Goal: Communication & Community: Answer question/provide support

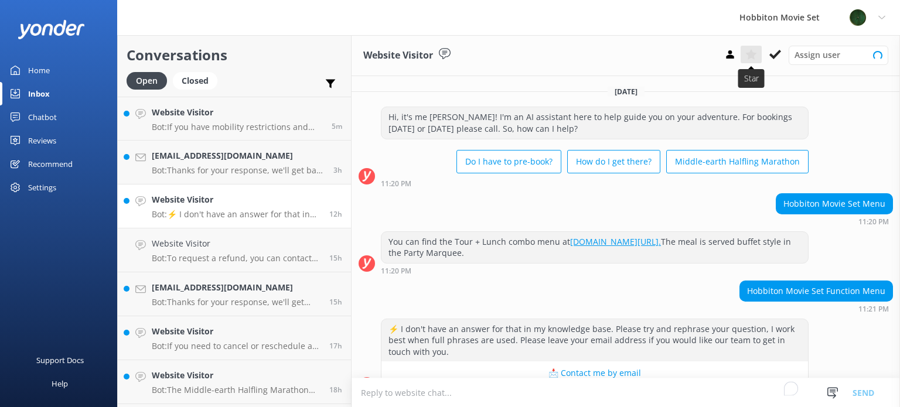
scroll to position [23, 0]
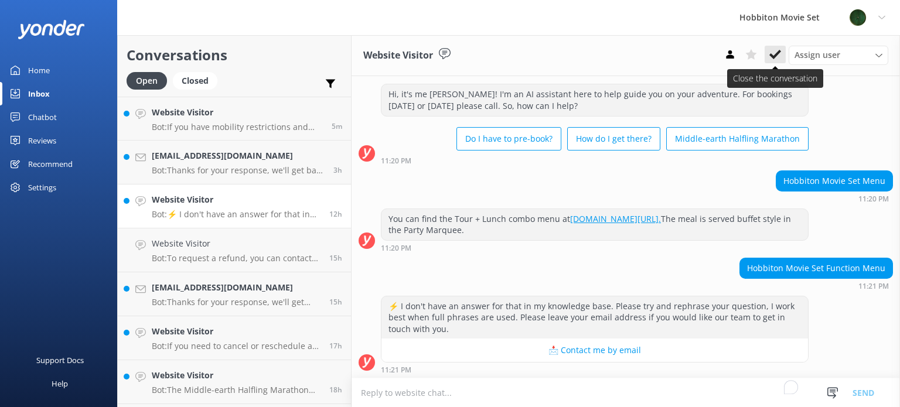
click at [770, 56] on use at bounding box center [775, 54] width 12 height 9
click at [241, 119] on div "Website Visitor Bot: If you have mobility restrictions and require assistance, …" at bounding box center [237, 118] width 171 height 25
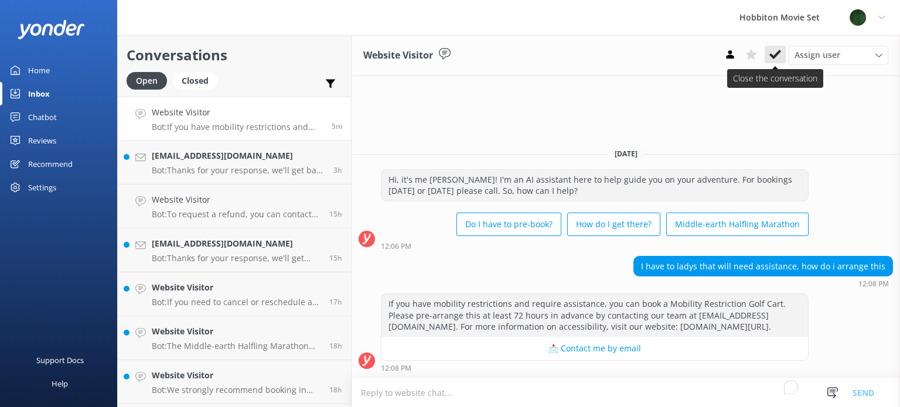
click at [780, 54] on icon at bounding box center [775, 55] width 12 height 12
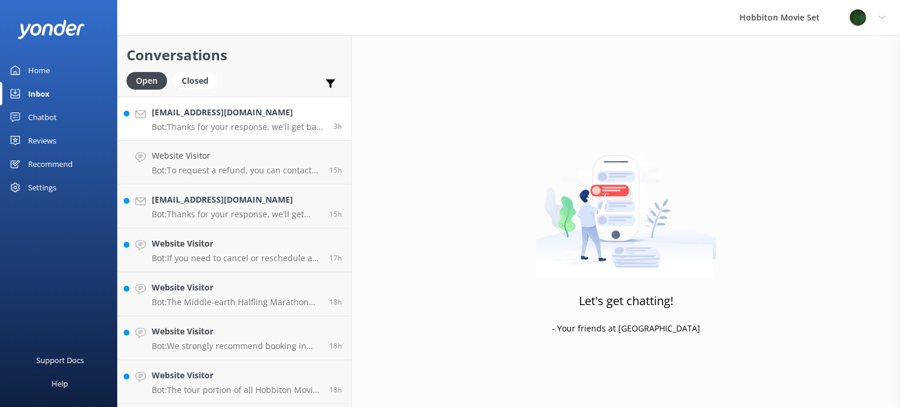
click at [280, 119] on div "[EMAIL_ADDRESS][DOMAIN_NAME] Bot: Thanks for your response, we'll get back to y…" at bounding box center [238, 118] width 173 height 25
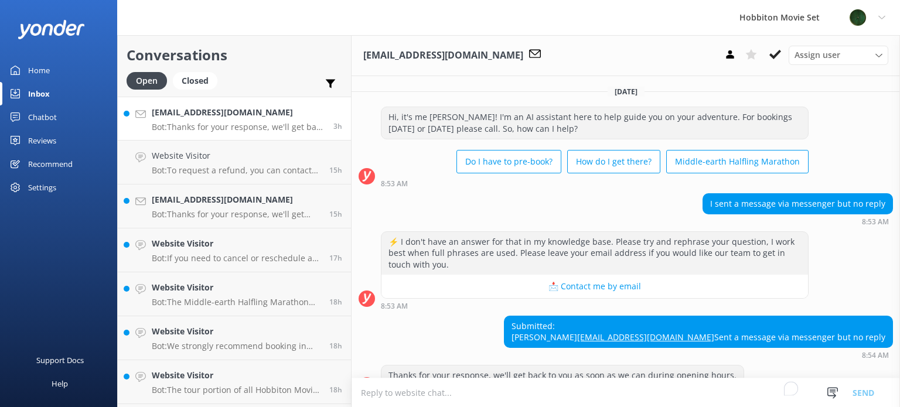
scroll to position [46, 0]
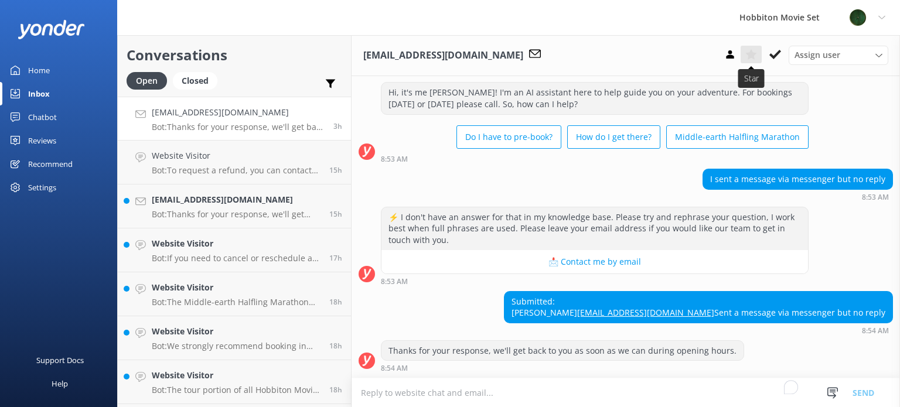
click at [754, 52] on icon at bounding box center [751, 55] width 12 height 12
click at [248, 156] on h4 "Website Visitor" at bounding box center [236, 155] width 169 height 13
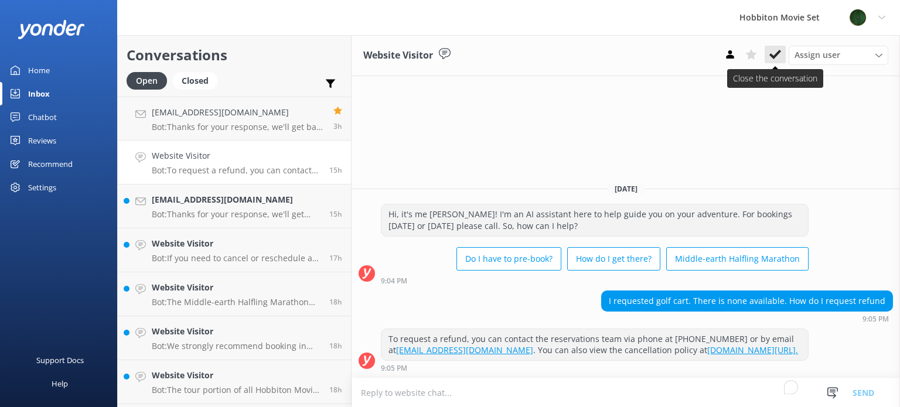
click at [775, 51] on icon at bounding box center [775, 55] width 12 height 12
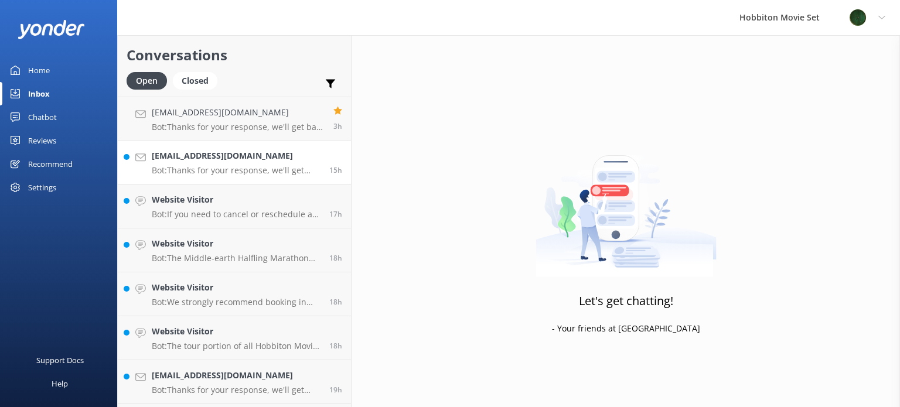
click at [237, 158] on h4 "[EMAIL_ADDRESS][DOMAIN_NAME]" at bounding box center [236, 155] width 169 height 13
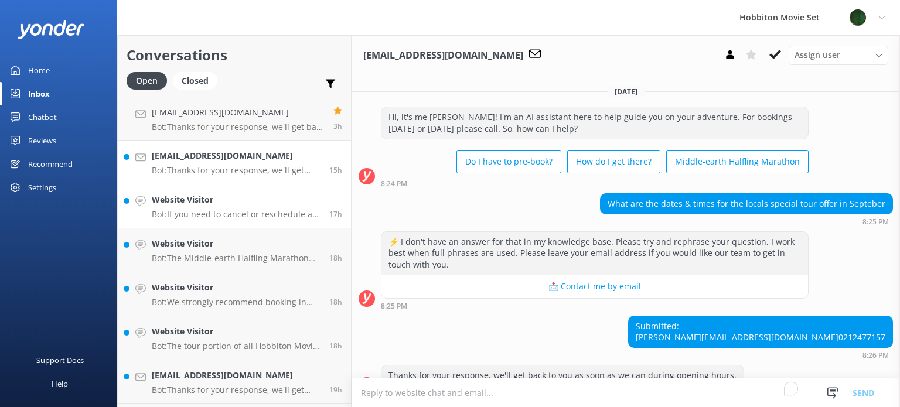
scroll to position [46, 0]
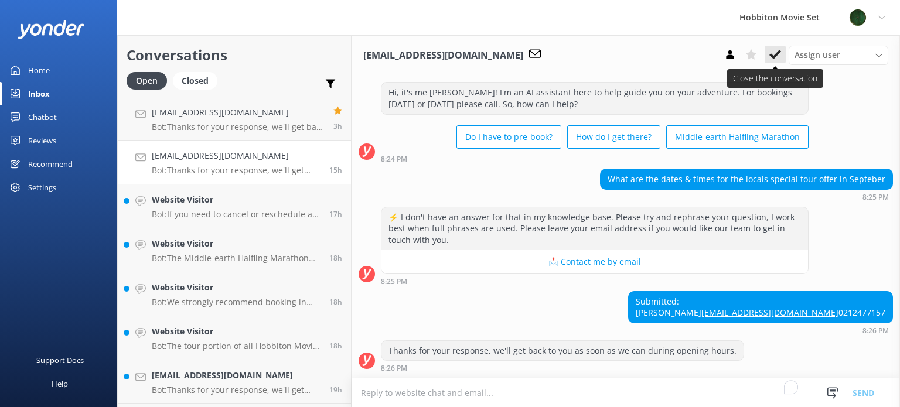
click at [778, 54] on use at bounding box center [775, 54] width 12 height 9
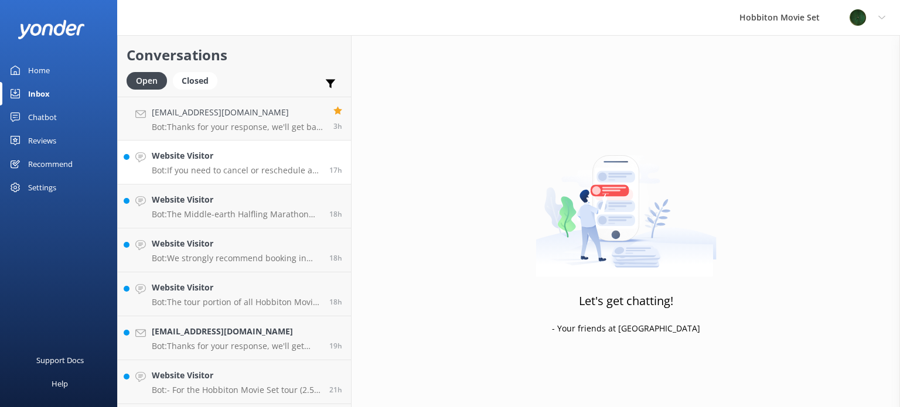
click at [197, 160] on h4 "Website Visitor" at bounding box center [236, 155] width 169 height 13
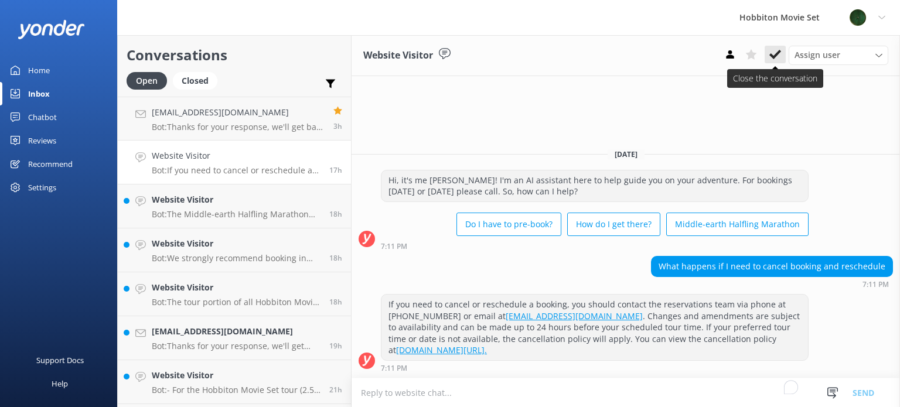
click at [772, 61] on button at bounding box center [774, 55] width 21 height 18
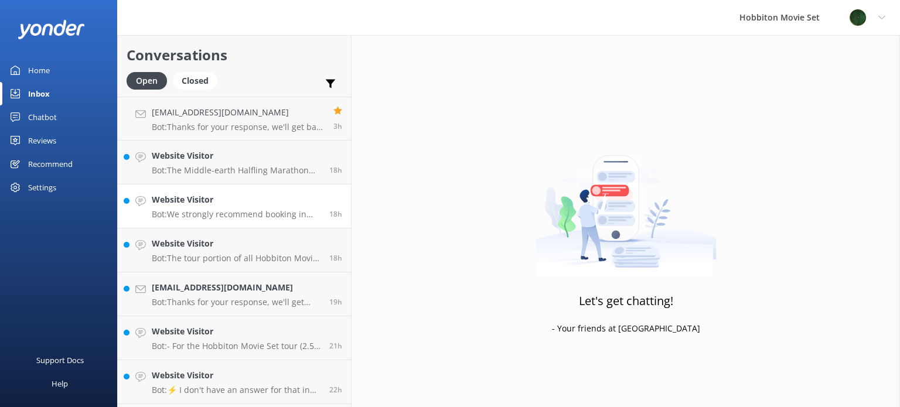
click at [272, 200] on h4 "Website Visitor" at bounding box center [236, 199] width 169 height 13
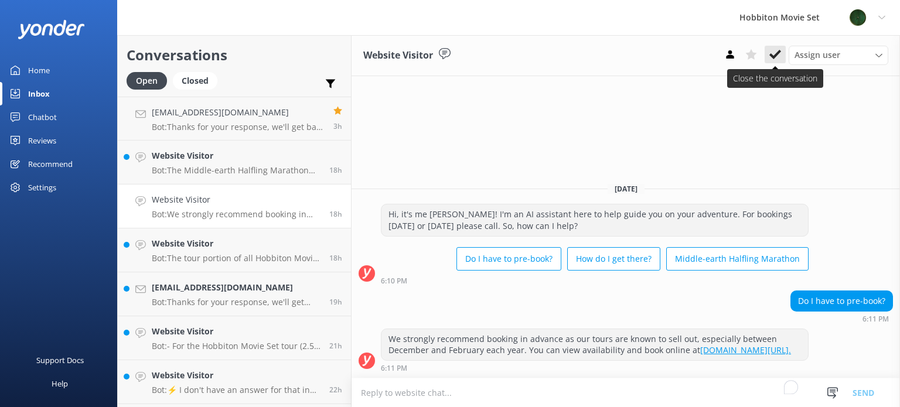
click at [777, 60] on icon at bounding box center [775, 55] width 12 height 12
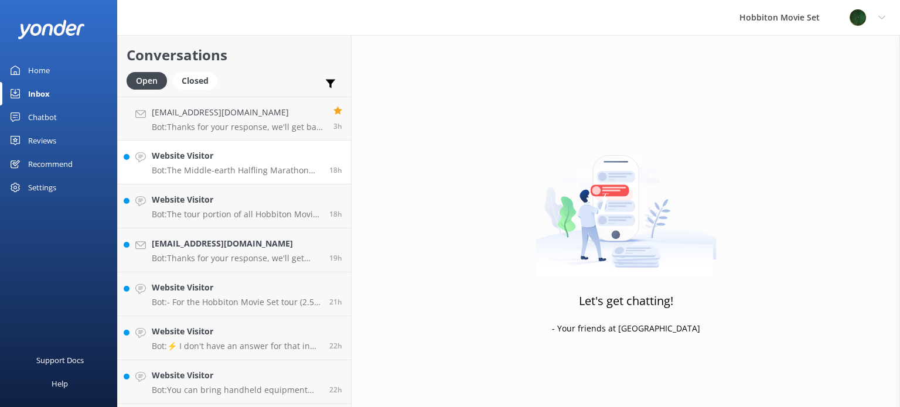
click at [261, 158] on h4 "Website Visitor" at bounding box center [236, 155] width 169 height 13
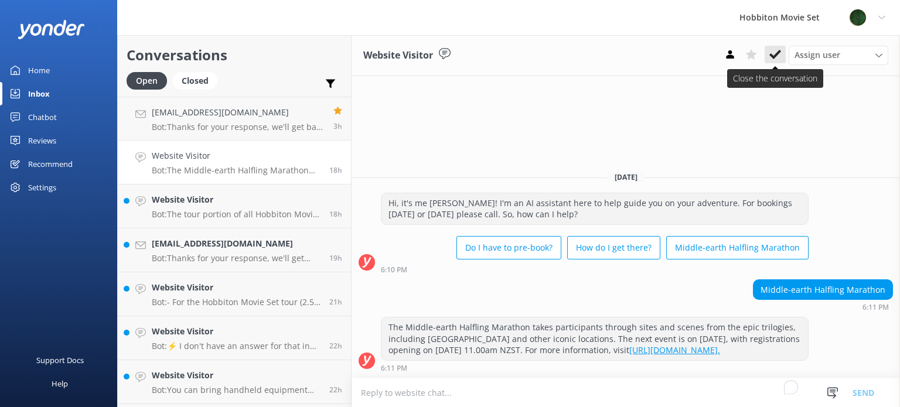
click at [774, 57] on use at bounding box center [775, 54] width 12 height 9
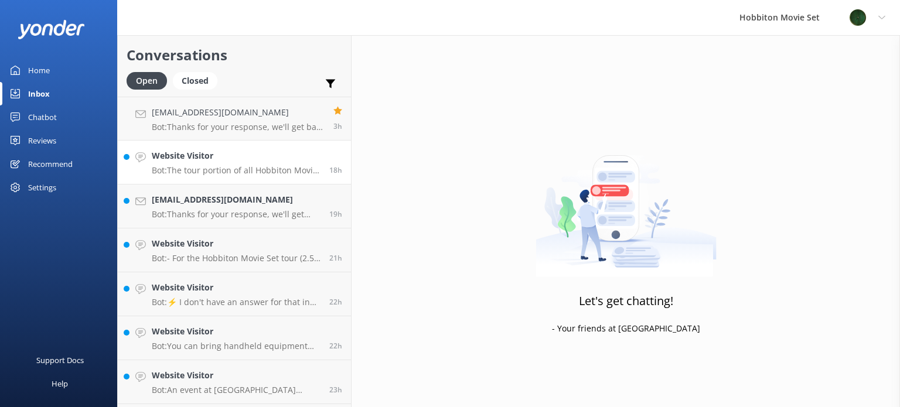
click at [241, 180] on link "Website Visitor Bot: The tour portion of all Hobbiton Movie Set tour experience…" at bounding box center [234, 163] width 233 height 44
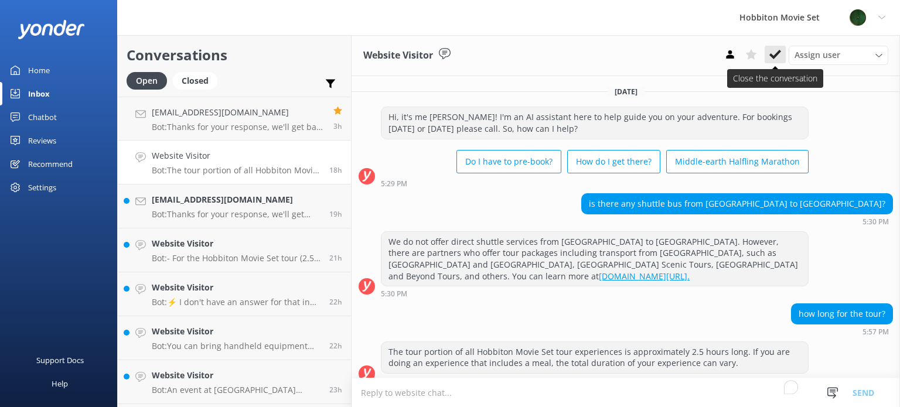
click at [771, 54] on use at bounding box center [775, 54] width 12 height 9
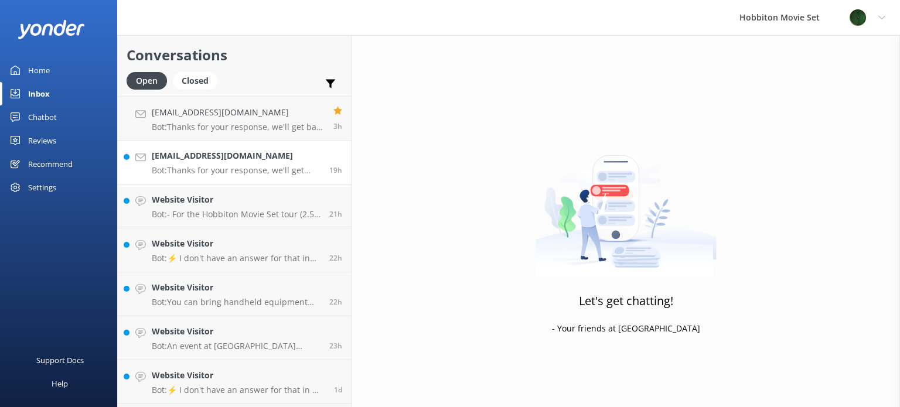
click at [255, 172] on p "Bot: Thanks for your response, we'll get back to you as soon as we can during o…" at bounding box center [236, 170] width 169 height 11
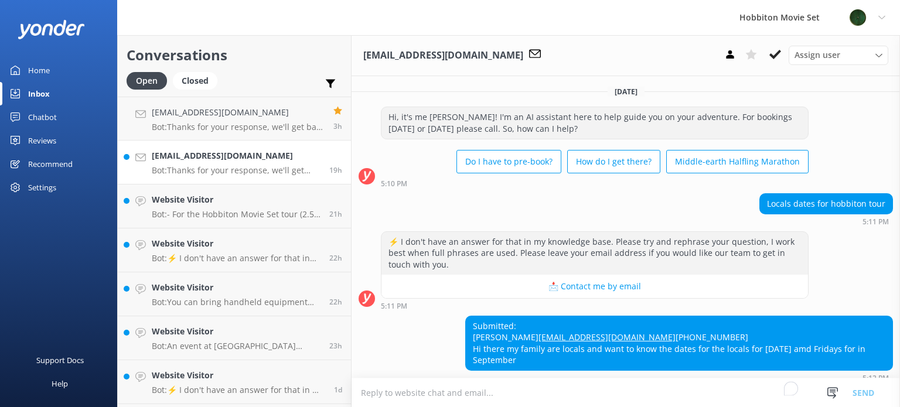
scroll to position [69, 0]
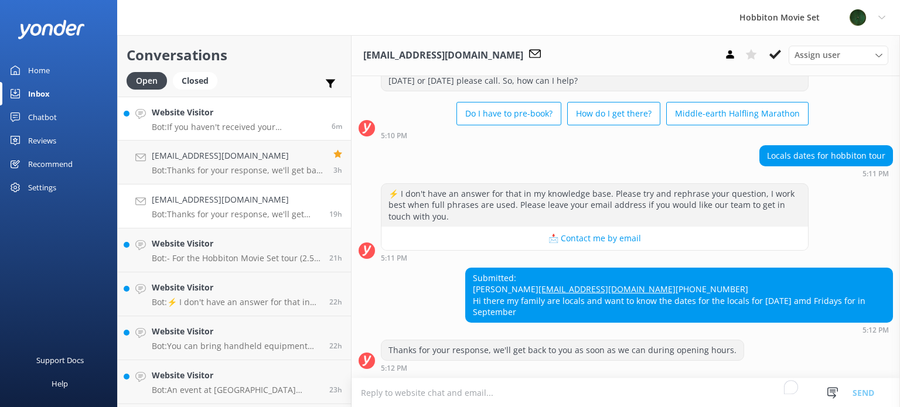
click at [242, 125] on p "Bot: If you haven't received your confirmation email, please check your Junk Ma…" at bounding box center [237, 127] width 171 height 11
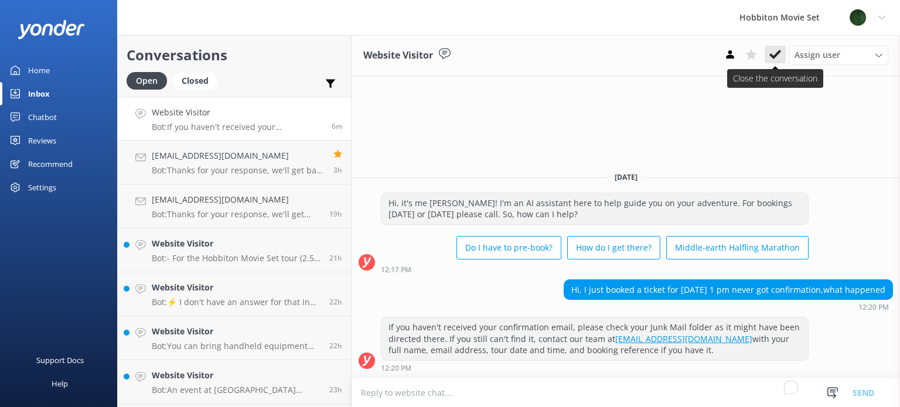
click at [777, 52] on icon at bounding box center [775, 55] width 12 height 12
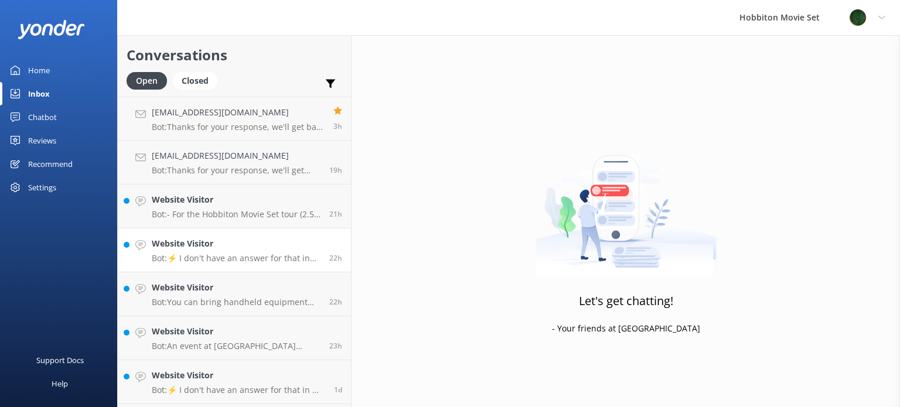
click at [231, 253] on p "Bot: ⚡ I don't have an answer for that in my knowledge base. Please try and rep…" at bounding box center [236, 258] width 169 height 11
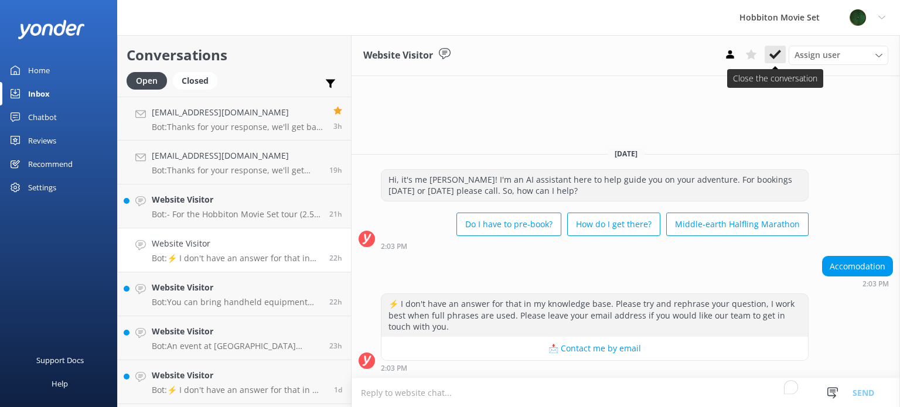
click at [772, 53] on icon at bounding box center [775, 55] width 12 height 12
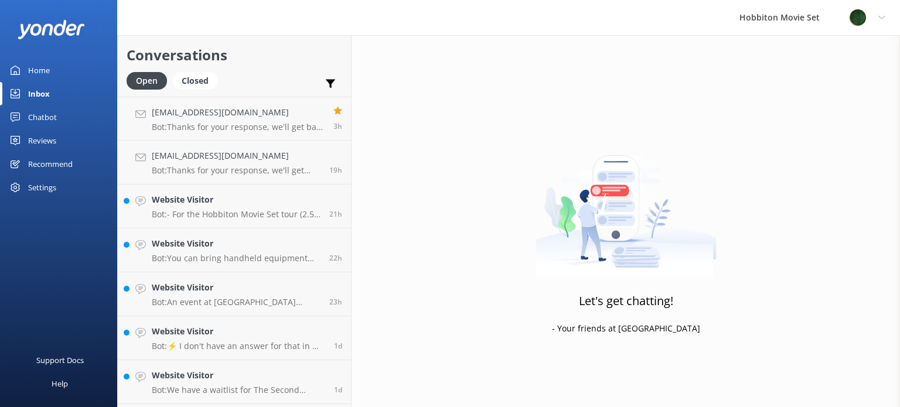
click at [241, 284] on h4 "Website Visitor" at bounding box center [236, 287] width 169 height 13
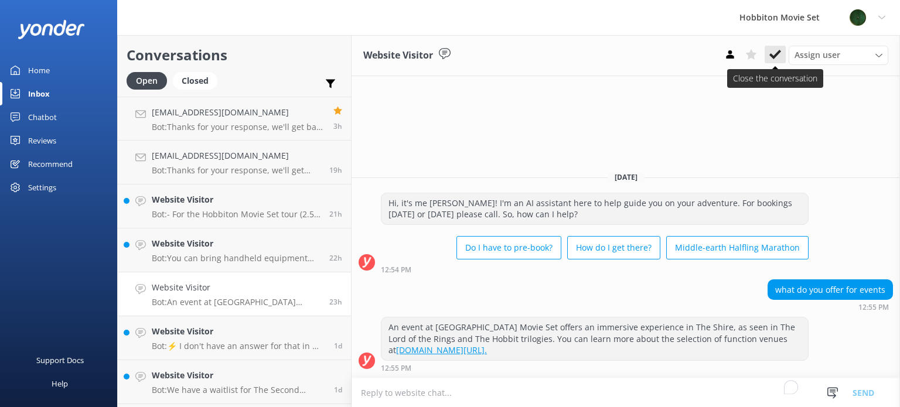
click at [773, 47] on button at bounding box center [774, 55] width 21 height 18
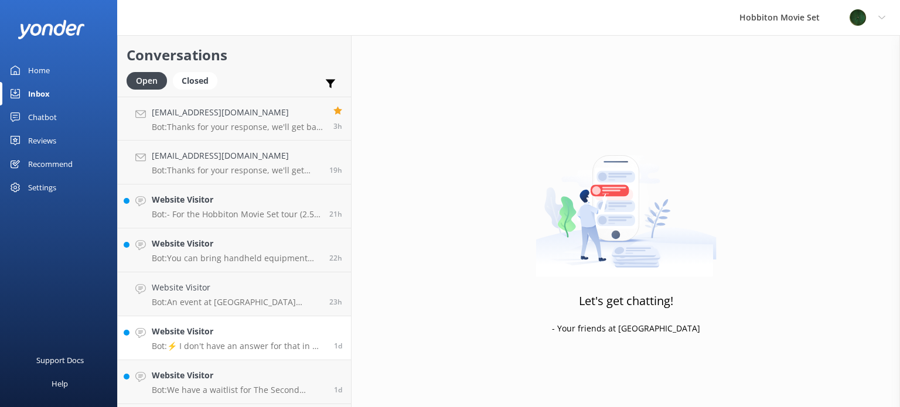
click at [227, 339] on div "Website Visitor Bot: ⚡ I don't have an answer for that in my knowledge base. Pl…" at bounding box center [238, 338] width 173 height 26
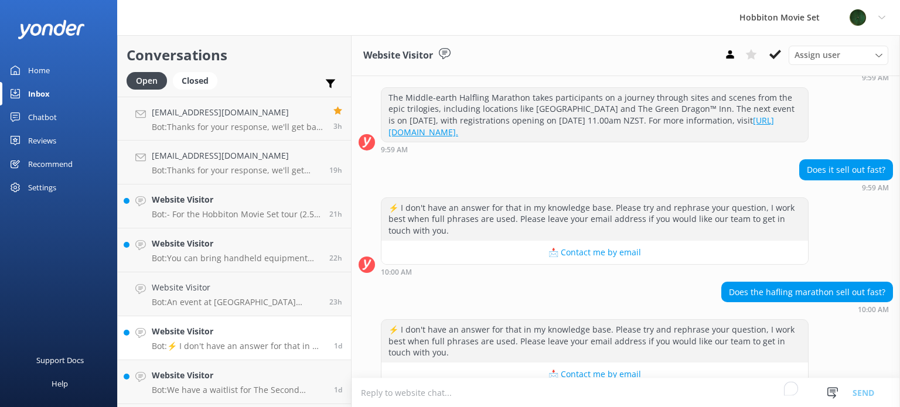
scroll to position [167, 0]
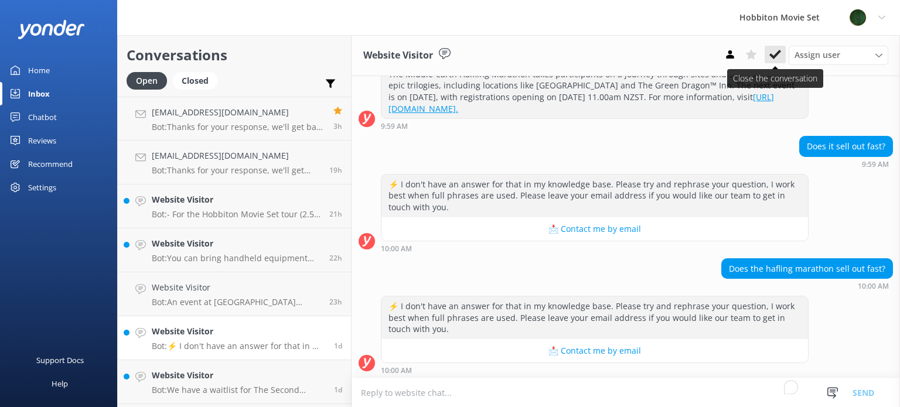
click at [774, 56] on use at bounding box center [775, 54] width 12 height 9
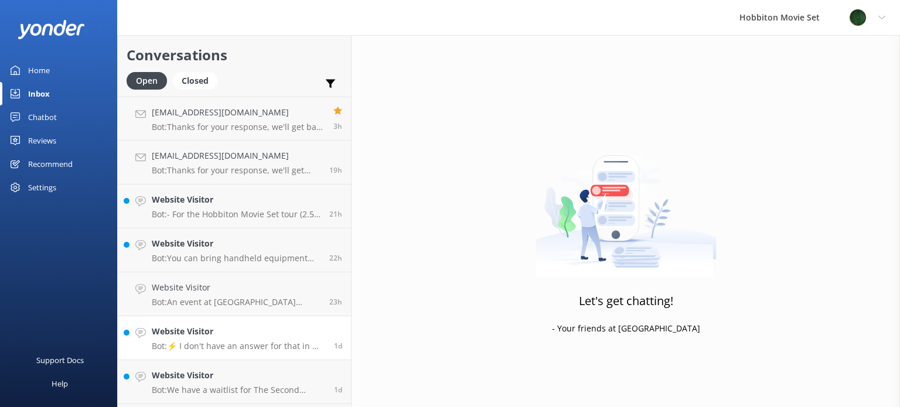
drag, startPoint x: 238, startPoint y: 337, endPoint x: 241, endPoint y: 330, distance: 7.9
click at [239, 337] on h4 "Website Visitor" at bounding box center [238, 331] width 173 height 13
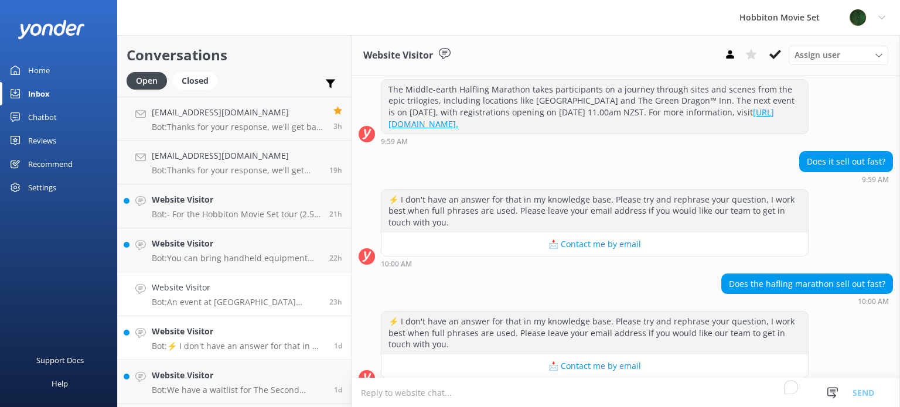
scroll to position [167, 0]
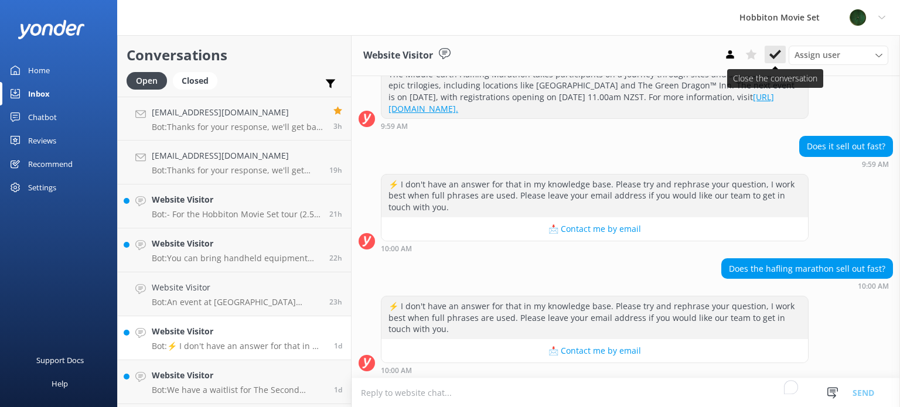
click at [781, 58] on button at bounding box center [774, 55] width 21 height 18
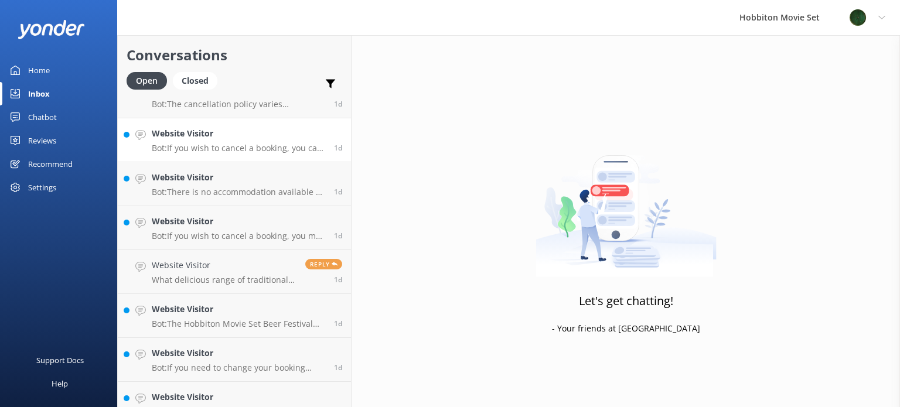
scroll to position [468, 0]
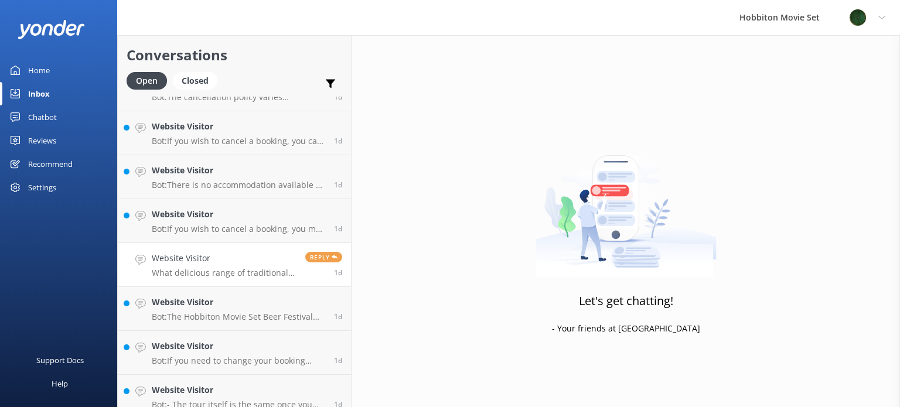
click at [238, 273] on p "What delicious range of traditional fayre does The green dragon serve?" at bounding box center [224, 273] width 145 height 11
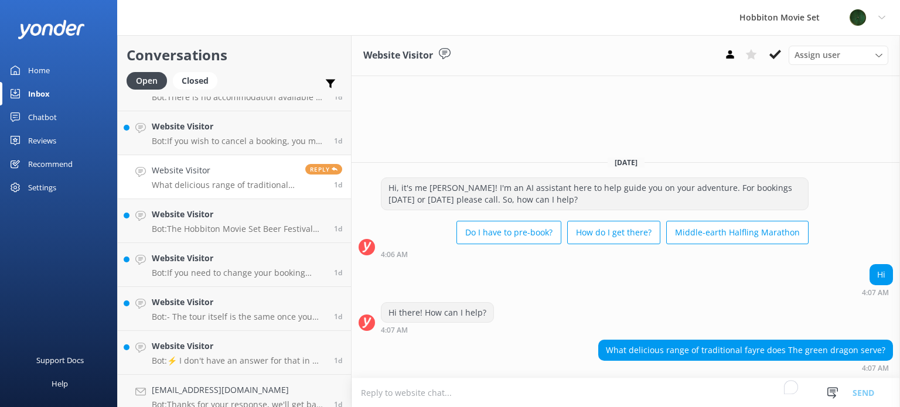
click at [238, 273] on p "Bot: If you need to change your booking date, please contact our team at [EMAIL…" at bounding box center [238, 273] width 173 height 11
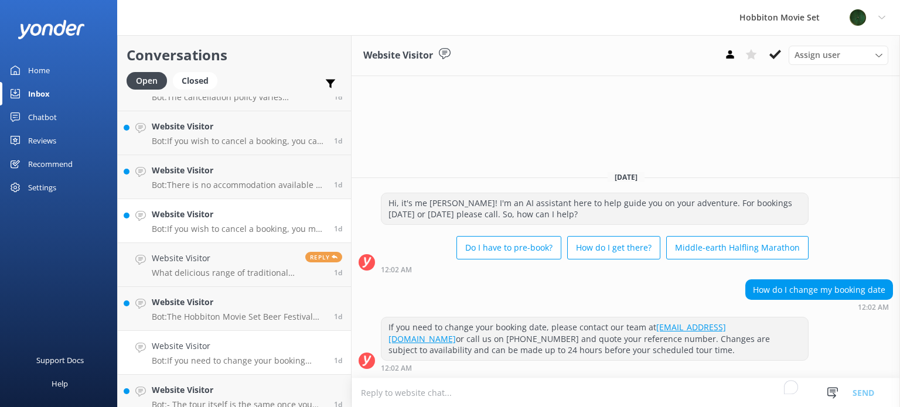
click at [251, 222] on div "Website Visitor Bot: If you wish to cancel a booking, you may do so by contacti…" at bounding box center [238, 221] width 173 height 26
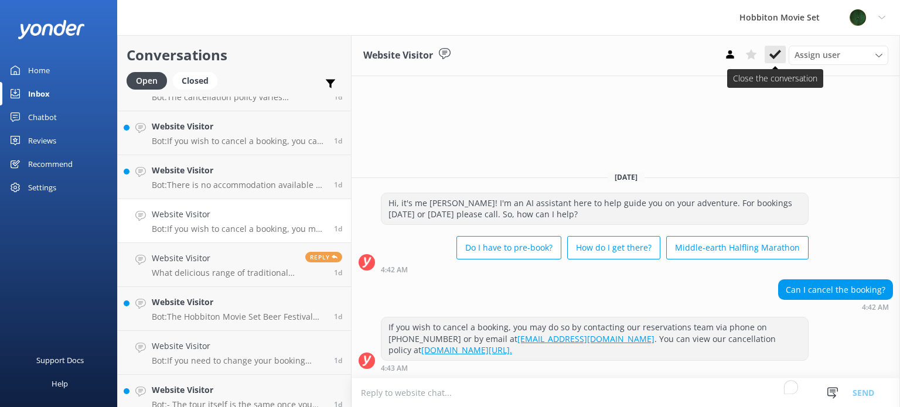
click at [772, 52] on icon at bounding box center [775, 55] width 12 height 12
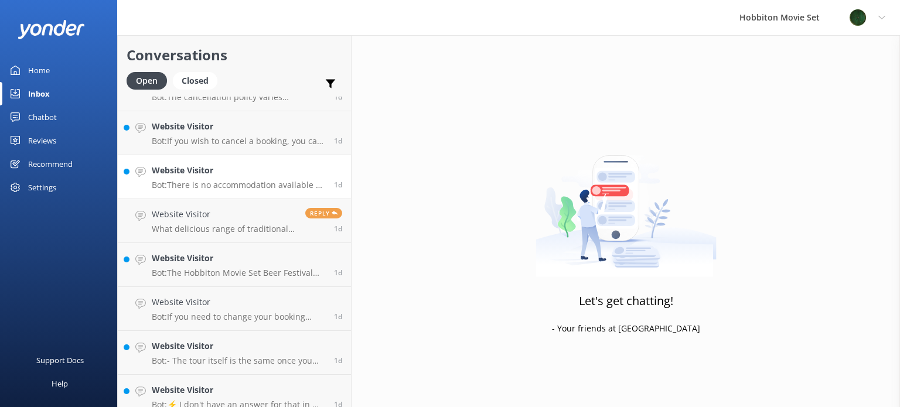
click at [283, 173] on h4 "Website Visitor" at bounding box center [238, 170] width 173 height 13
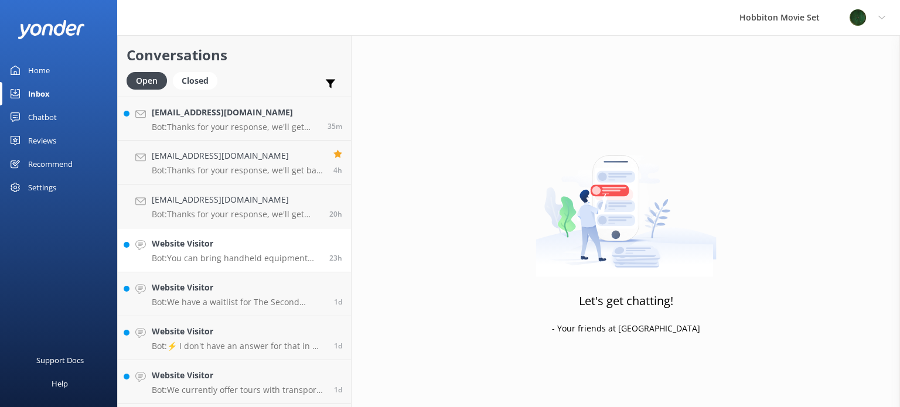
click at [281, 250] on div "Website Visitor Bot: You can bring handheld equipment such as cameras or phones…" at bounding box center [236, 250] width 169 height 26
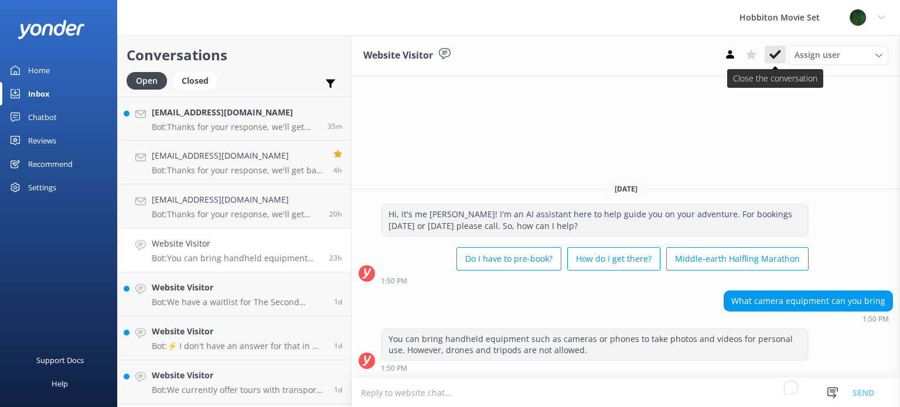
click at [773, 54] on icon at bounding box center [775, 55] width 12 height 12
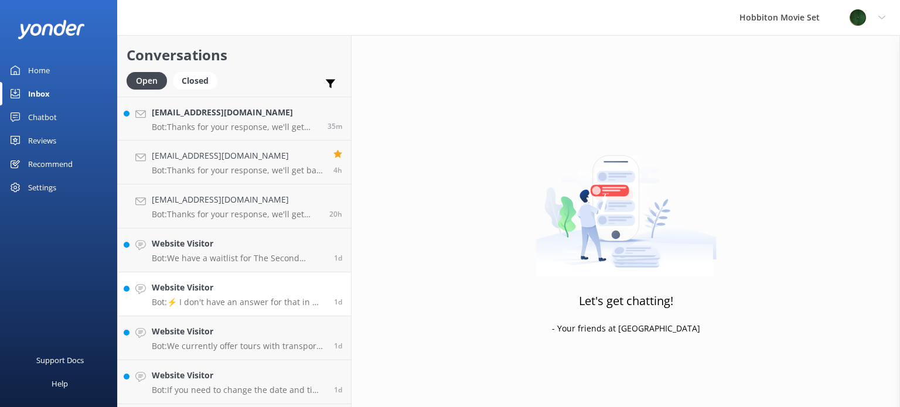
click at [234, 290] on h4 "Website Visitor" at bounding box center [238, 287] width 173 height 13
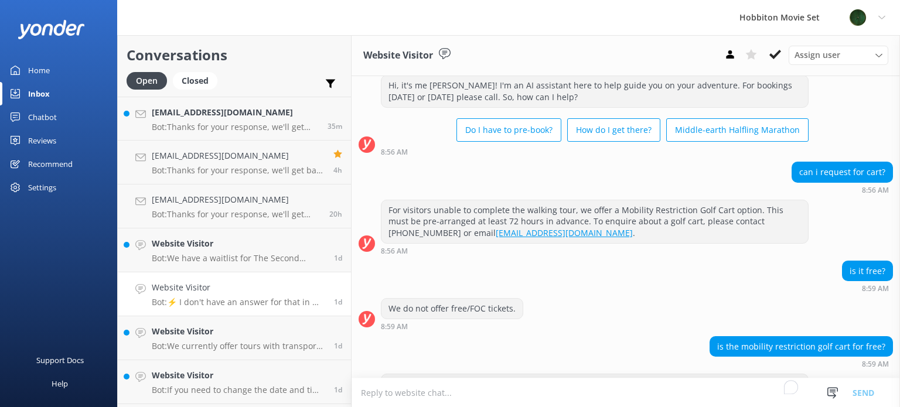
scroll to position [110, 0]
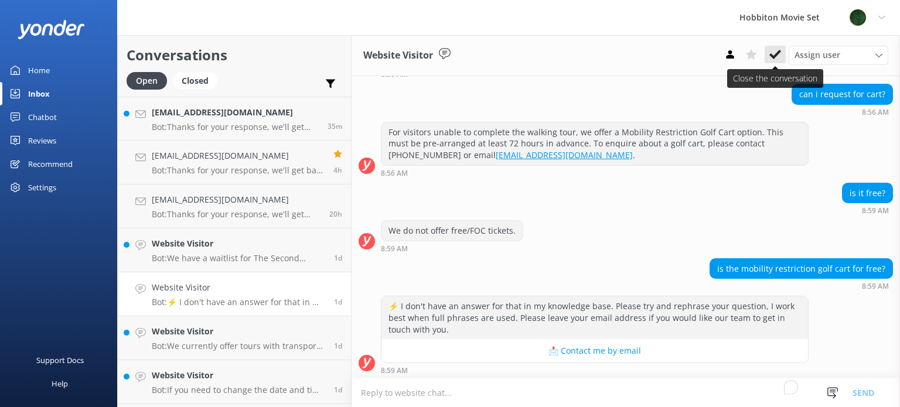
click at [774, 50] on icon at bounding box center [775, 55] width 12 height 12
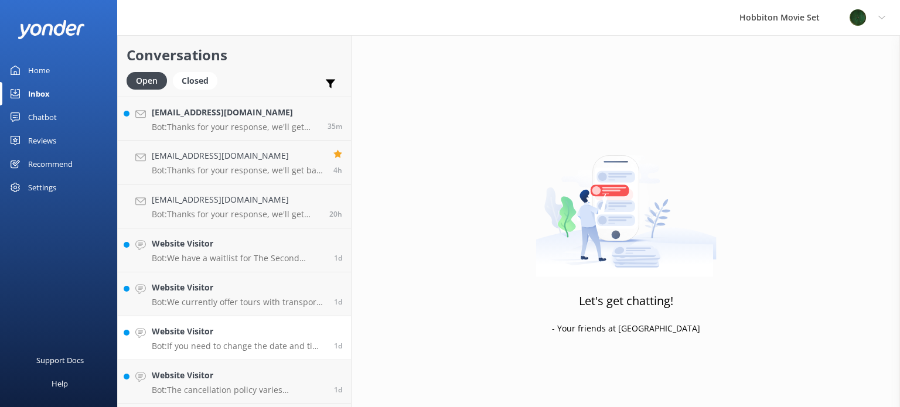
click at [258, 334] on h4 "Website Visitor" at bounding box center [238, 331] width 173 height 13
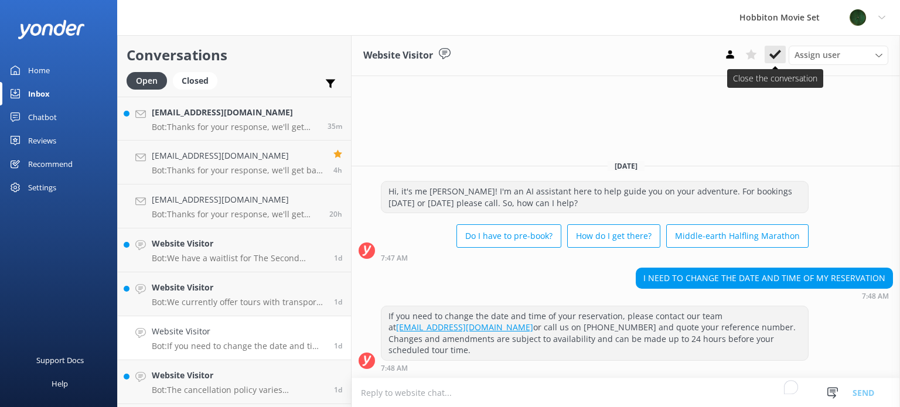
click at [771, 54] on use at bounding box center [775, 54] width 12 height 9
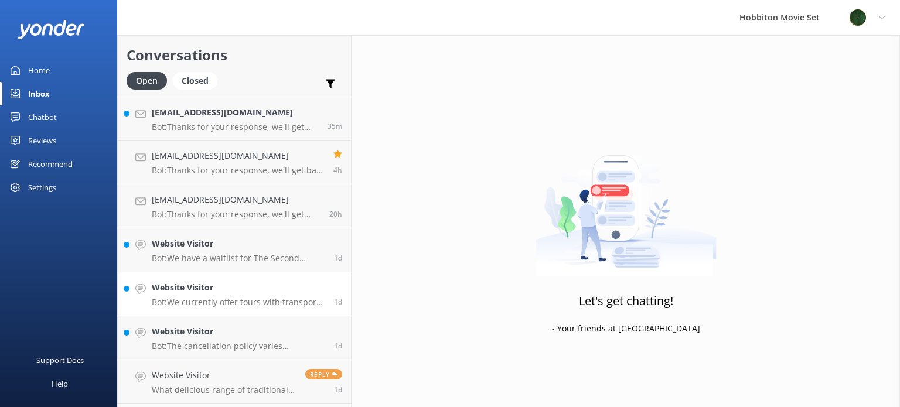
click at [265, 302] on p "Bot: We currently offer tours with transport from The Shire's Rest and Matamata…" at bounding box center [238, 302] width 173 height 11
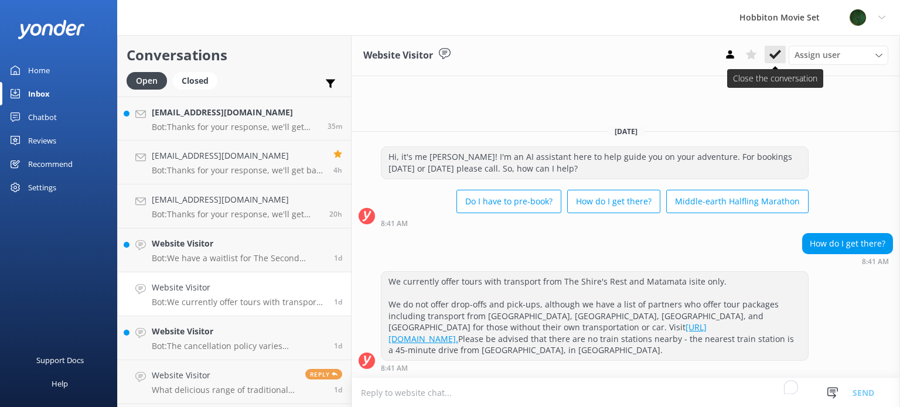
click at [777, 56] on use at bounding box center [775, 54] width 12 height 9
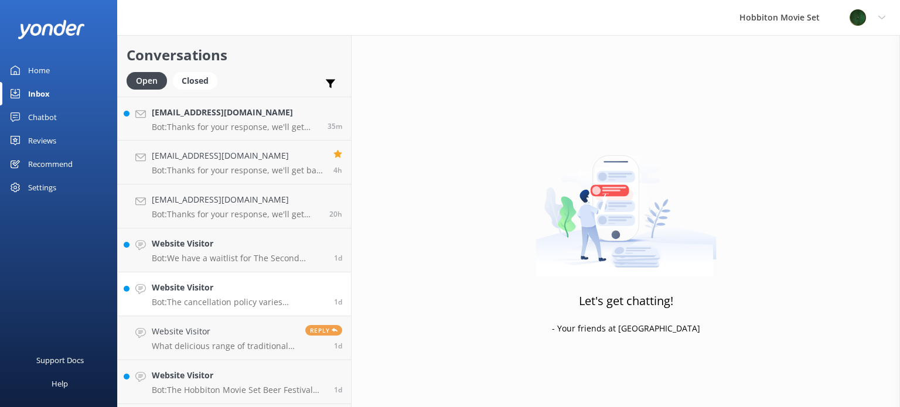
click at [261, 299] on p "Bot: The cancellation policy varies depending on the tour product: - Hobbiton M…" at bounding box center [238, 302] width 173 height 11
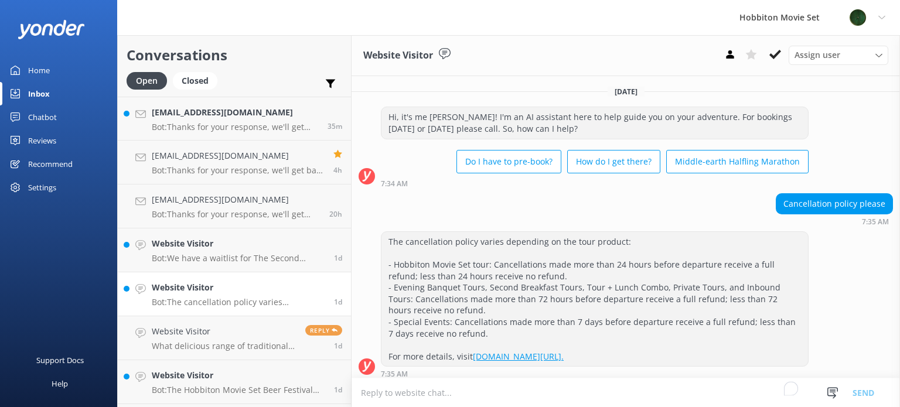
scroll to position [5, 0]
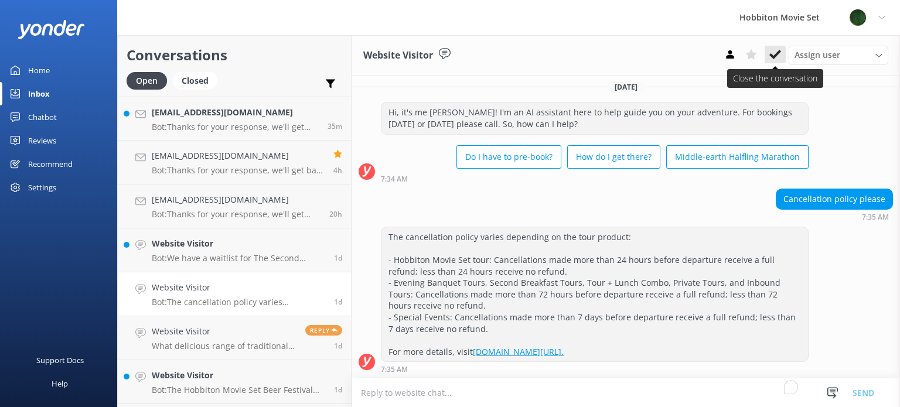
click at [773, 57] on use at bounding box center [775, 54] width 12 height 9
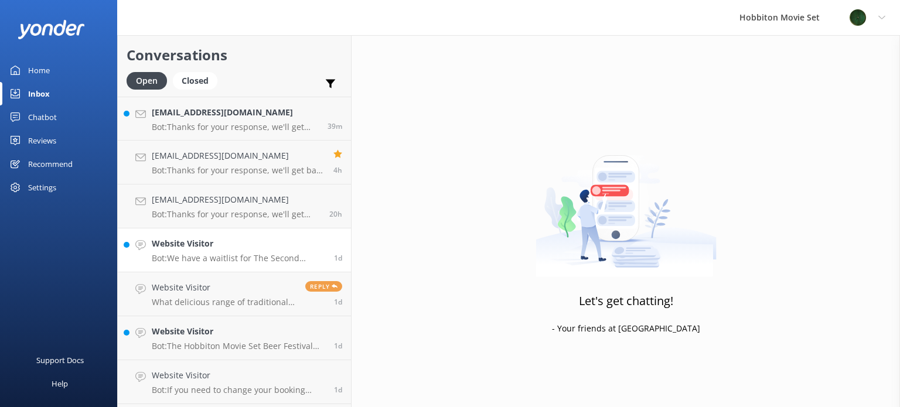
click at [225, 244] on h4 "Website Visitor" at bounding box center [238, 243] width 173 height 13
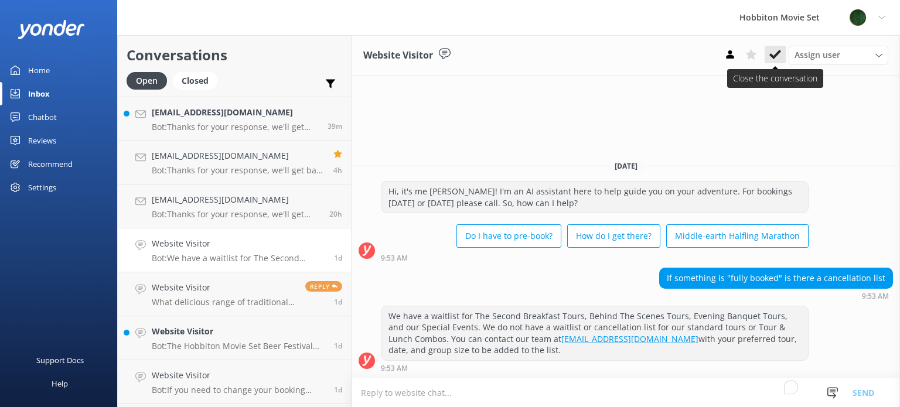
click at [778, 51] on icon at bounding box center [775, 55] width 12 height 12
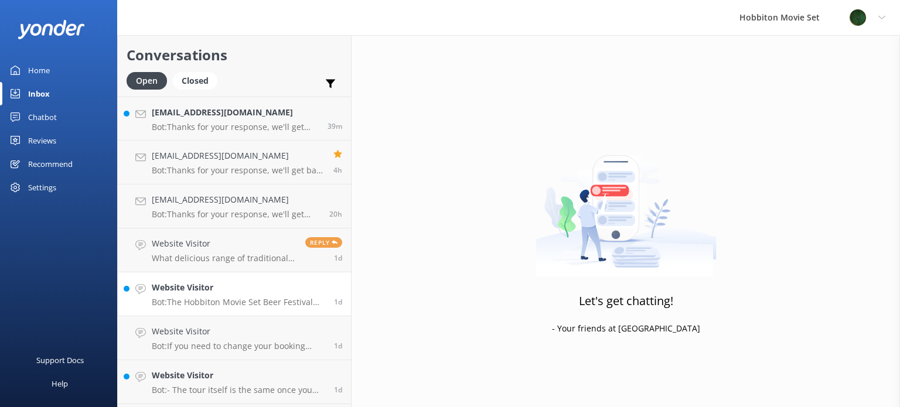
click at [230, 302] on p "Bot: The Hobbiton Movie Set Beer Festival ticket prices are $310 per adult (18+…" at bounding box center [238, 302] width 173 height 11
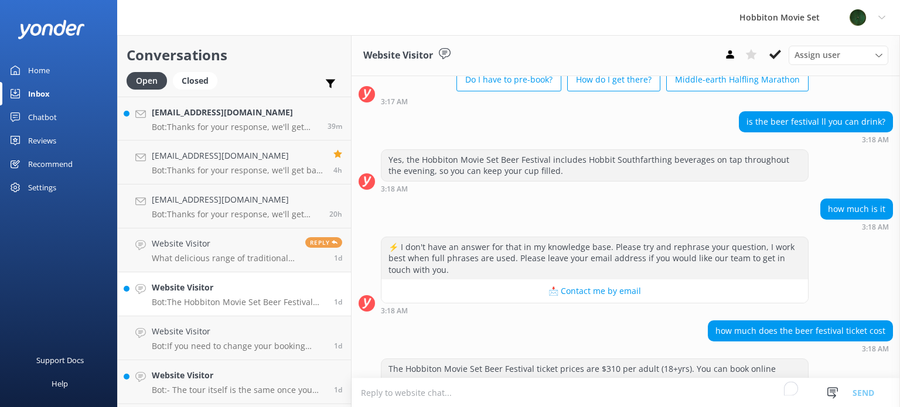
scroll to position [110, 0]
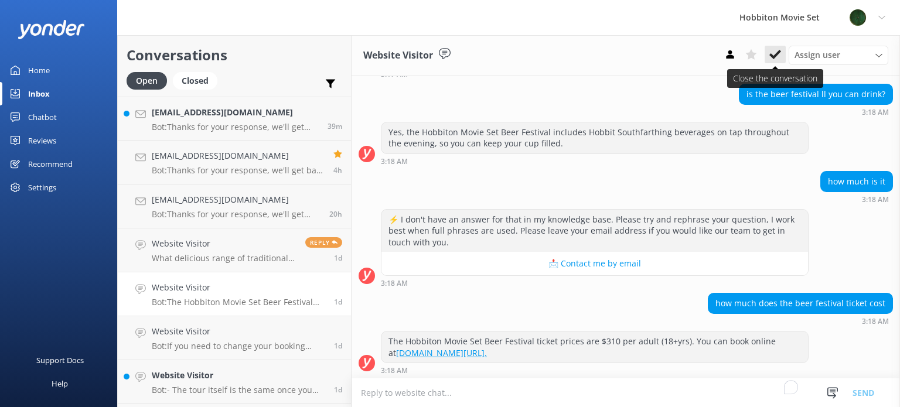
click at [777, 49] on icon at bounding box center [775, 55] width 12 height 12
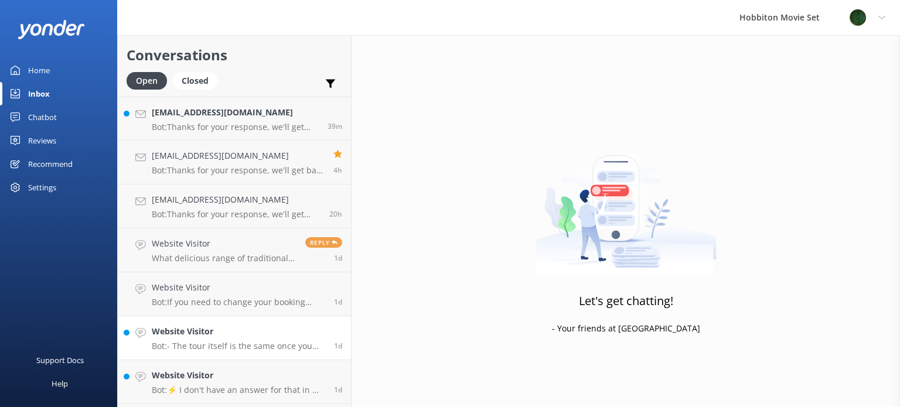
click at [251, 331] on h4 "Website Visitor" at bounding box center [238, 331] width 173 height 13
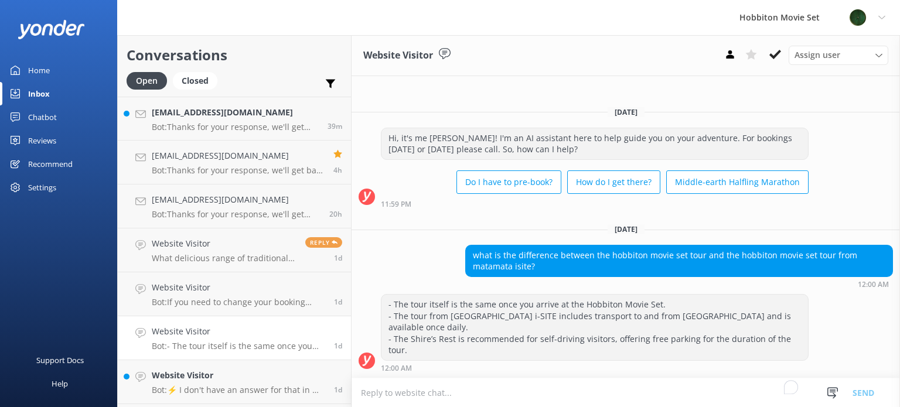
drag, startPoint x: 778, startPoint y: 57, endPoint x: 764, endPoint y: 69, distance: 18.4
click at [779, 57] on icon at bounding box center [775, 55] width 12 height 12
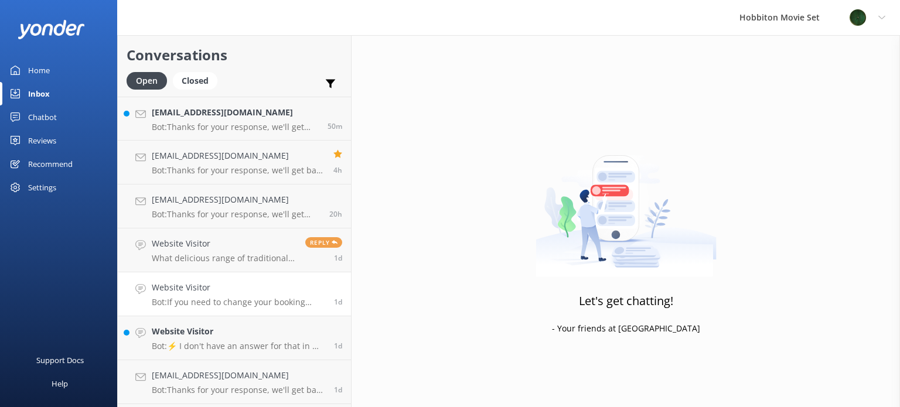
click at [218, 288] on h4 "Website Visitor" at bounding box center [238, 287] width 173 height 13
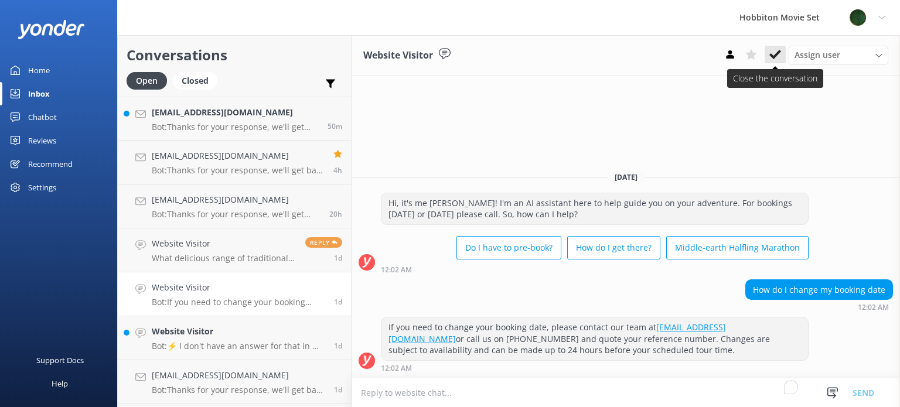
click at [775, 53] on icon at bounding box center [775, 55] width 12 height 12
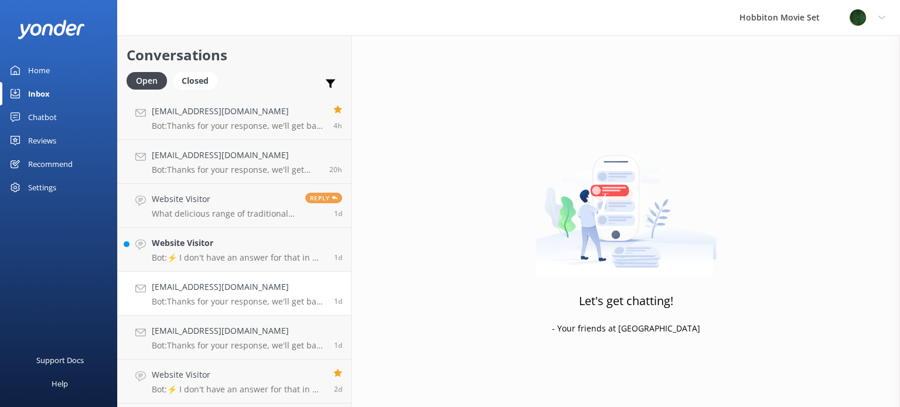
scroll to position [84, 0]
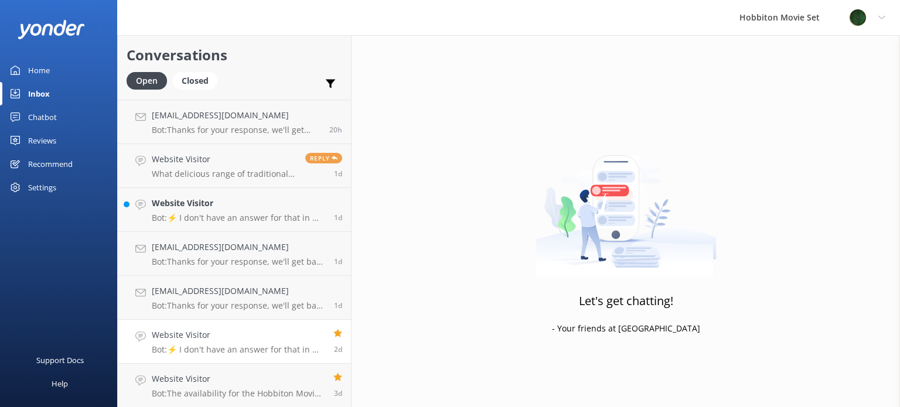
click at [240, 339] on h4 "Website Visitor" at bounding box center [238, 335] width 173 height 13
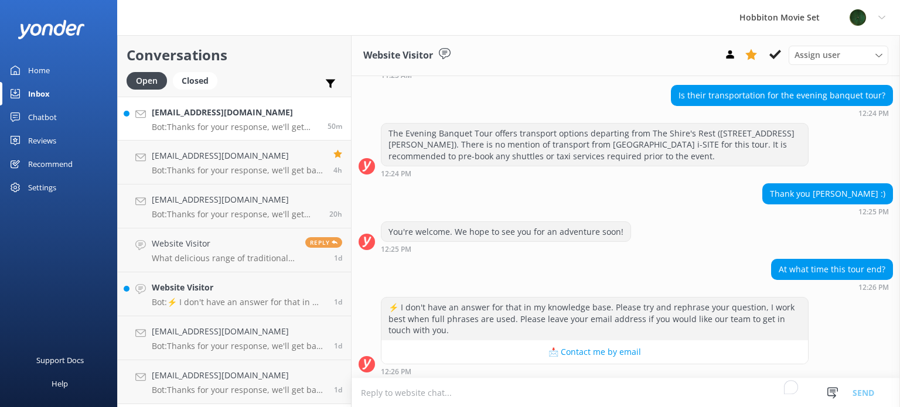
click at [267, 121] on div "gwu27@hotmail.com Bot: Thanks for your response, we'll get back to you as soon …" at bounding box center [235, 118] width 167 height 25
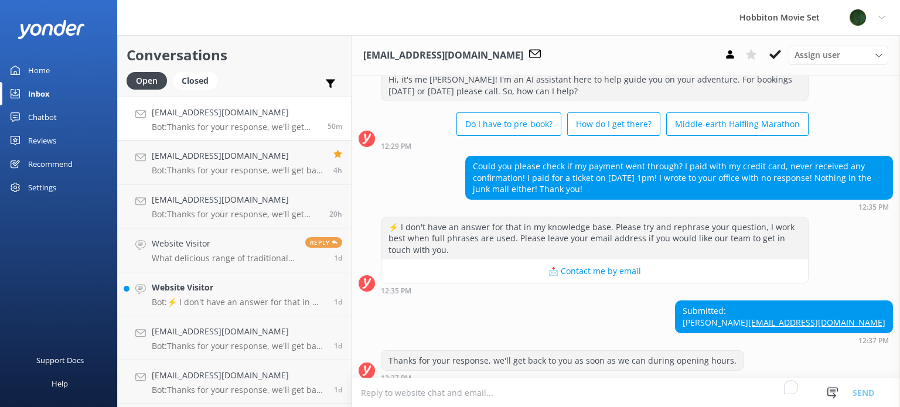
scroll to position [267, 0]
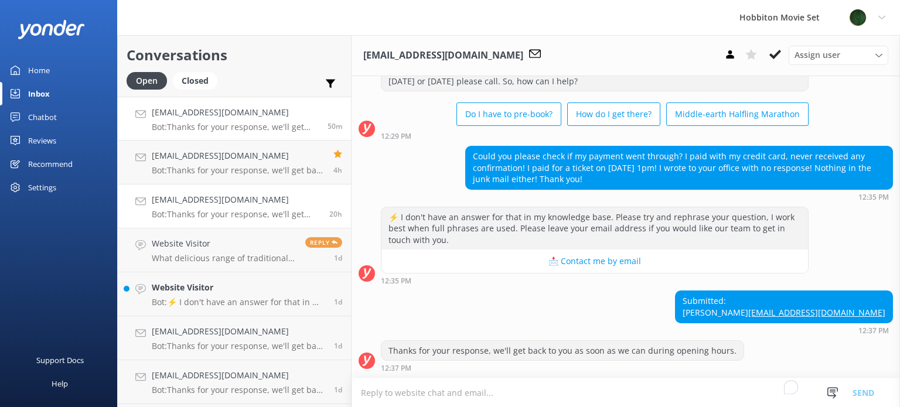
click at [224, 209] on p "Bot: Thanks for your response, we'll get back to you as soon as we can during o…" at bounding box center [236, 214] width 169 height 11
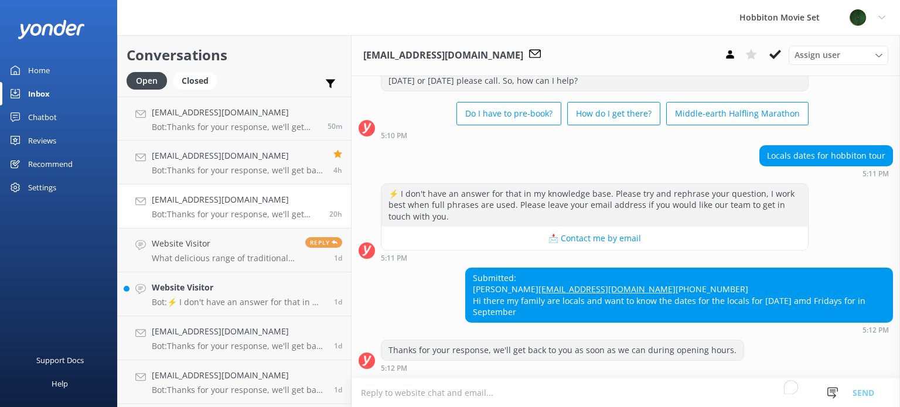
scroll to position [69, 0]
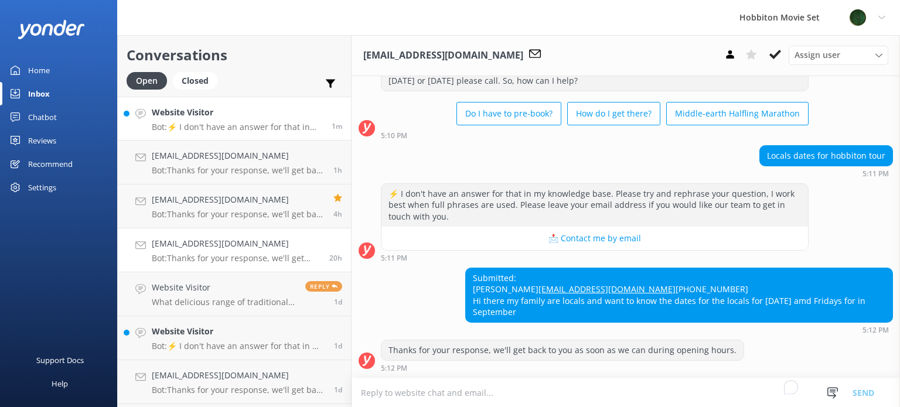
click at [254, 117] on h4 "Website Visitor" at bounding box center [237, 112] width 171 height 13
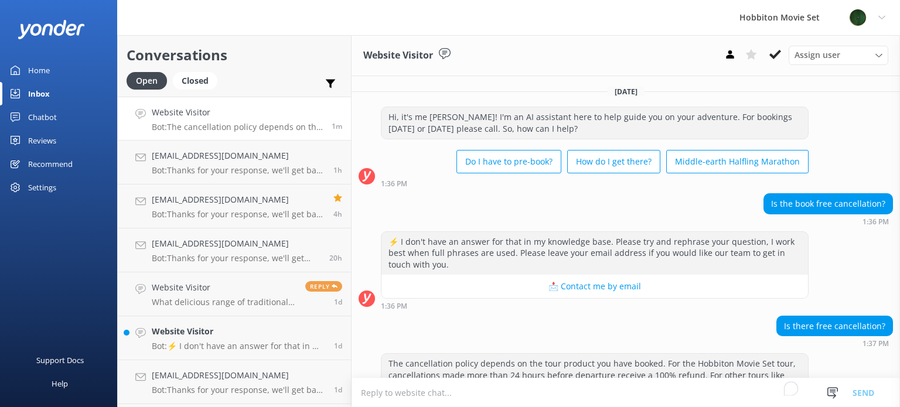
scroll to position [57, 0]
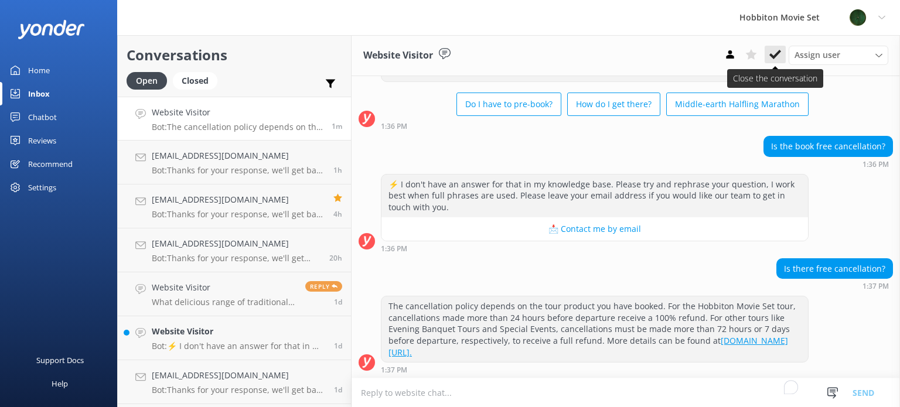
click at [769, 59] on icon at bounding box center [775, 55] width 12 height 12
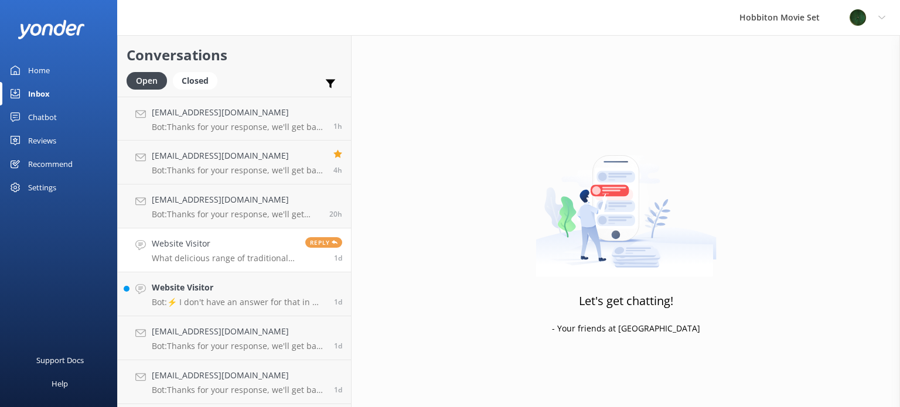
click at [232, 245] on h4 "Website Visitor" at bounding box center [224, 243] width 145 height 13
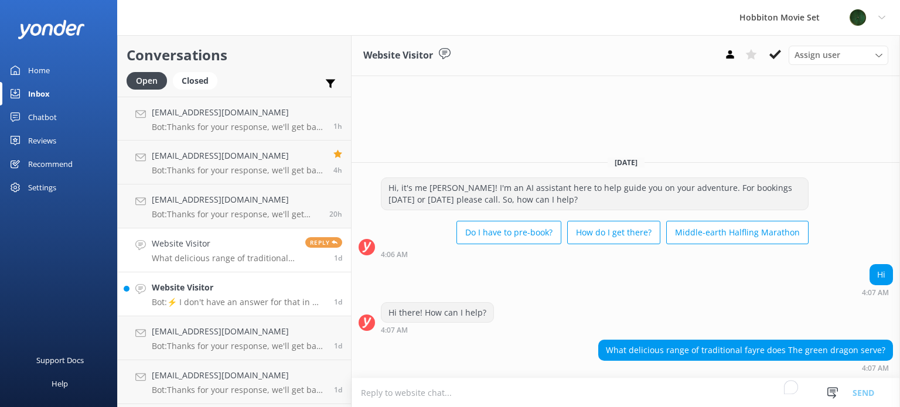
click at [211, 306] on p "Bot: ⚡ I don't have an answer for that in my knowledge base. Please try and rep…" at bounding box center [238, 302] width 173 height 11
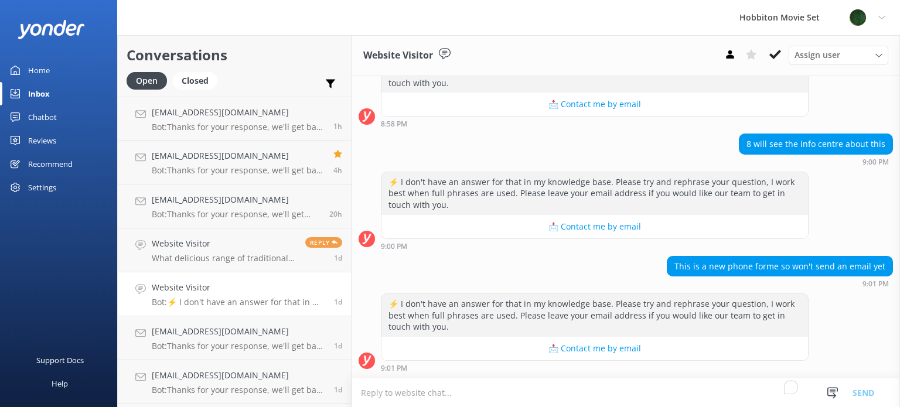
scroll to position [387, 0]
click at [782, 57] on button at bounding box center [774, 55] width 21 height 18
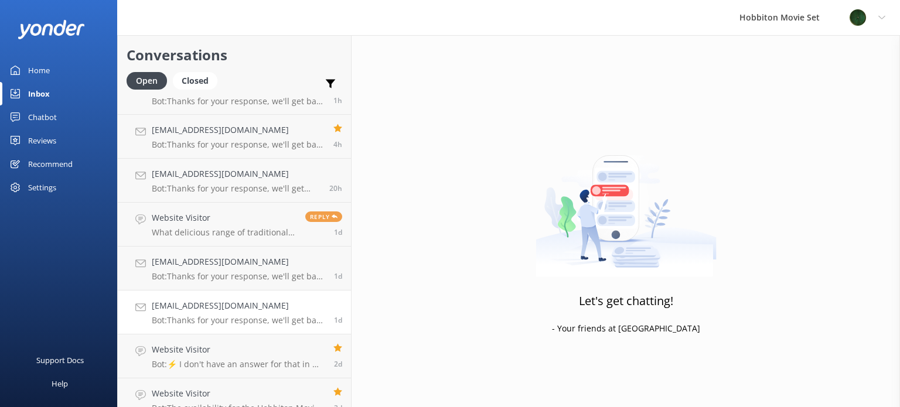
scroll to position [40, 0]
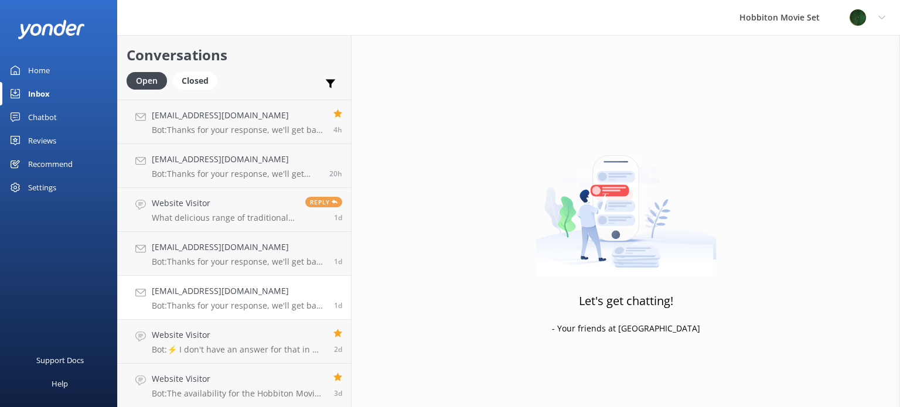
click at [253, 313] on link "dutymanager.slr@sudimahotels.com Bot: Thanks for your response, we'll get back …" at bounding box center [234, 298] width 233 height 44
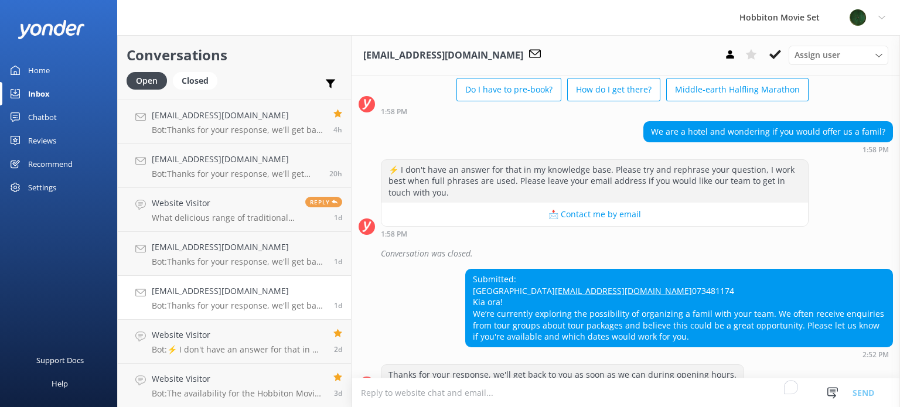
scroll to position [117, 0]
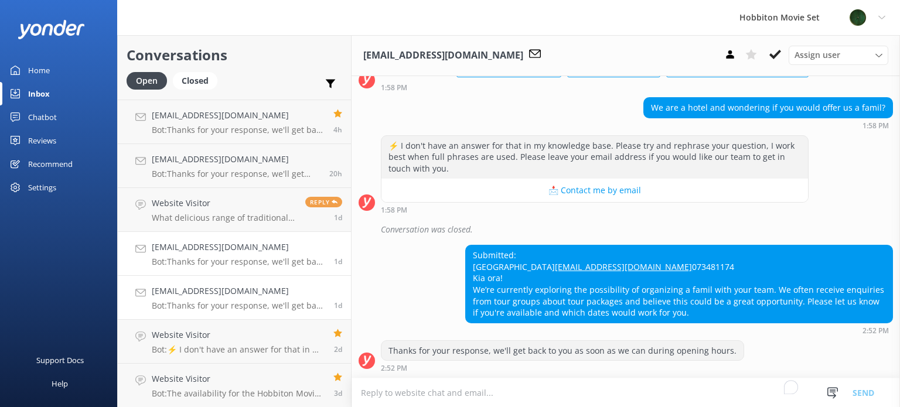
click at [264, 254] on div "randlwinton@gmail.com Bot: Thanks for your response, we'll get back to you as s…" at bounding box center [238, 254] width 173 height 26
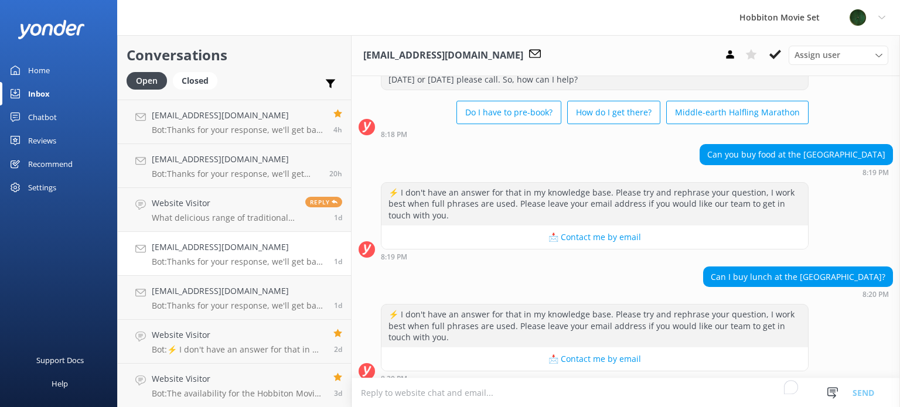
scroll to position [179, 0]
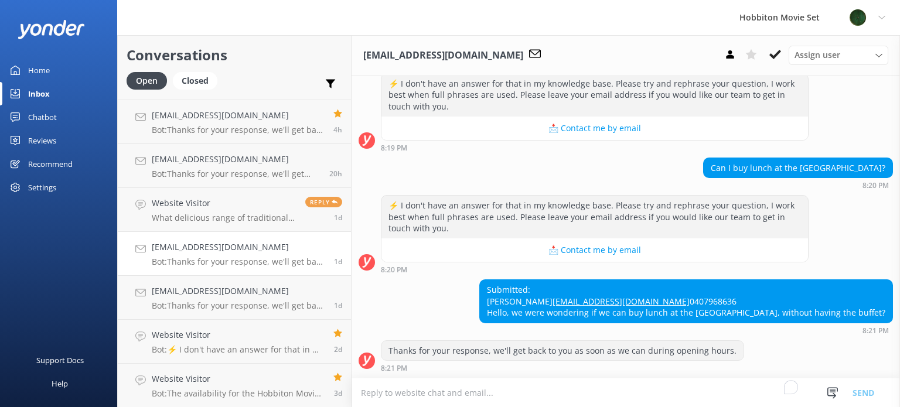
click at [197, 246] on h4 "[EMAIL_ADDRESS][DOMAIN_NAME]" at bounding box center [238, 247] width 173 height 13
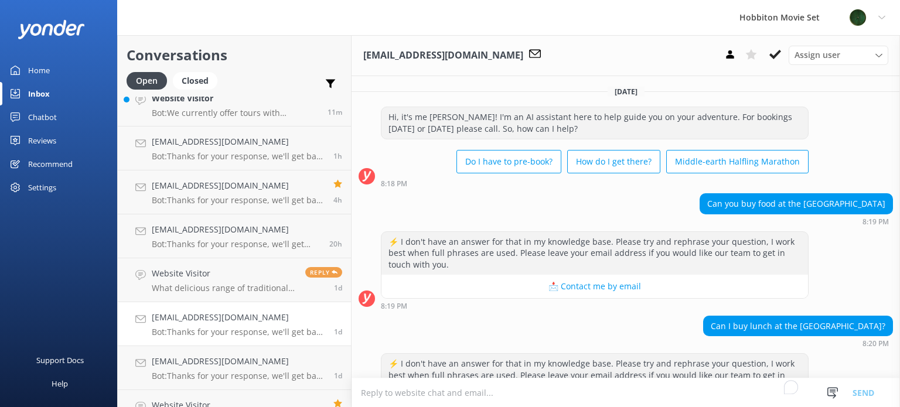
scroll to position [0, 0]
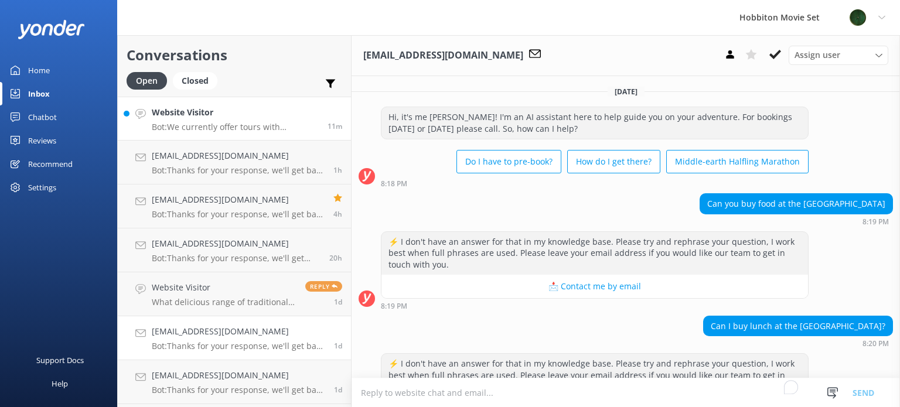
click at [245, 115] on h4 "Website Visitor" at bounding box center [235, 112] width 167 height 13
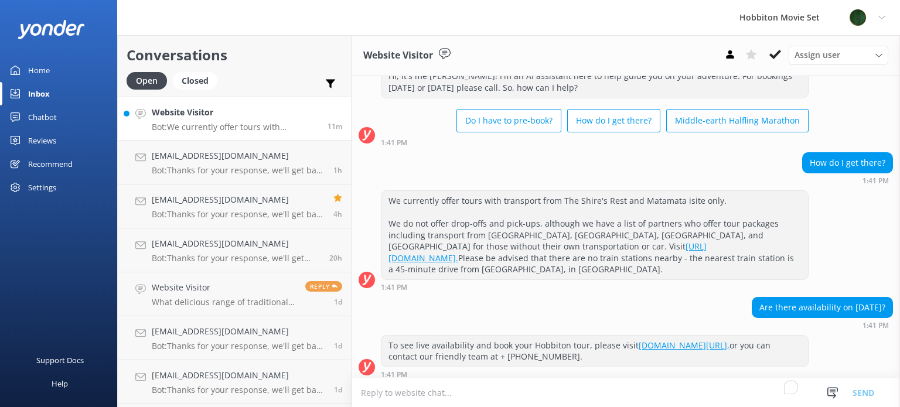
scroll to position [57, 0]
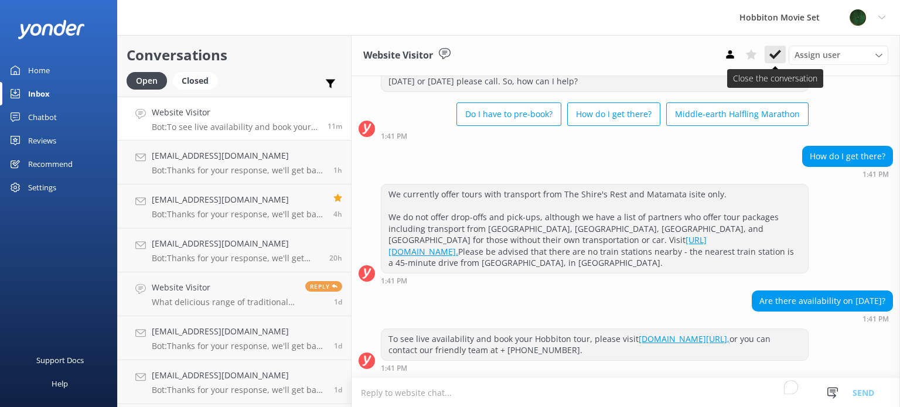
click at [776, 52] on icon at bounding box center [775, 55] width 12 height 12
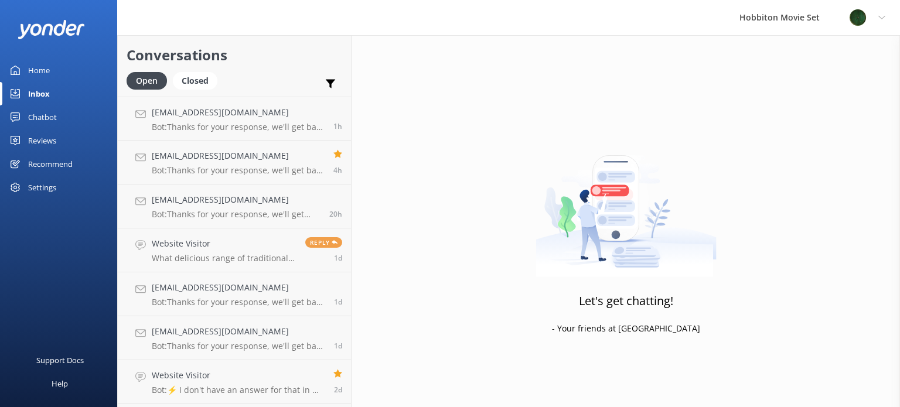
click at [391, 60] on div "Let's get chatting! - Your friends at Yonder" at bounding box center [625, 238] width 548 height 407
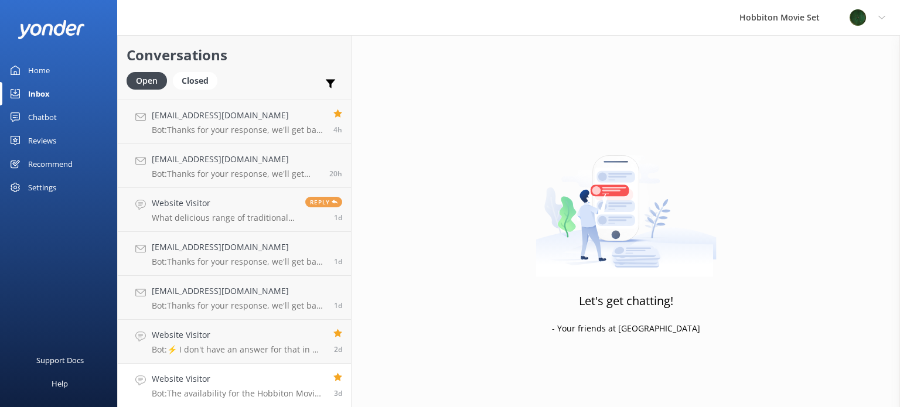
click at [264, 378] on h4 "Website Visitor" at bounding box center [238, 378] width 173 height 13
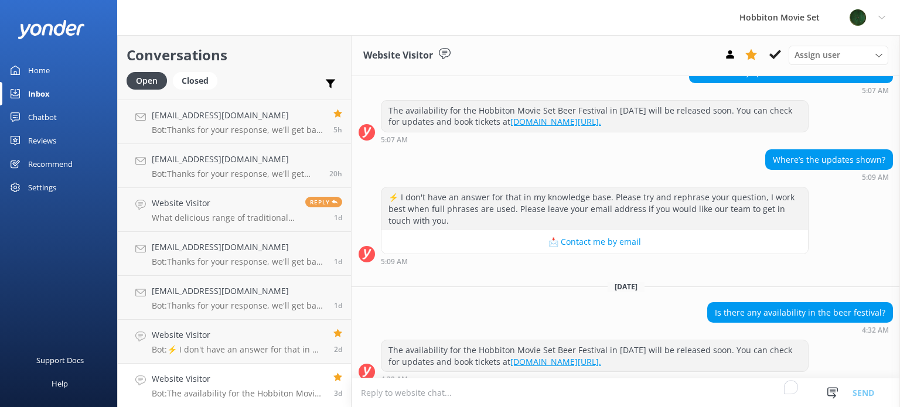
scroll to position [238, 0]
